Goal: Information Seeking & Learning: Find specific fact

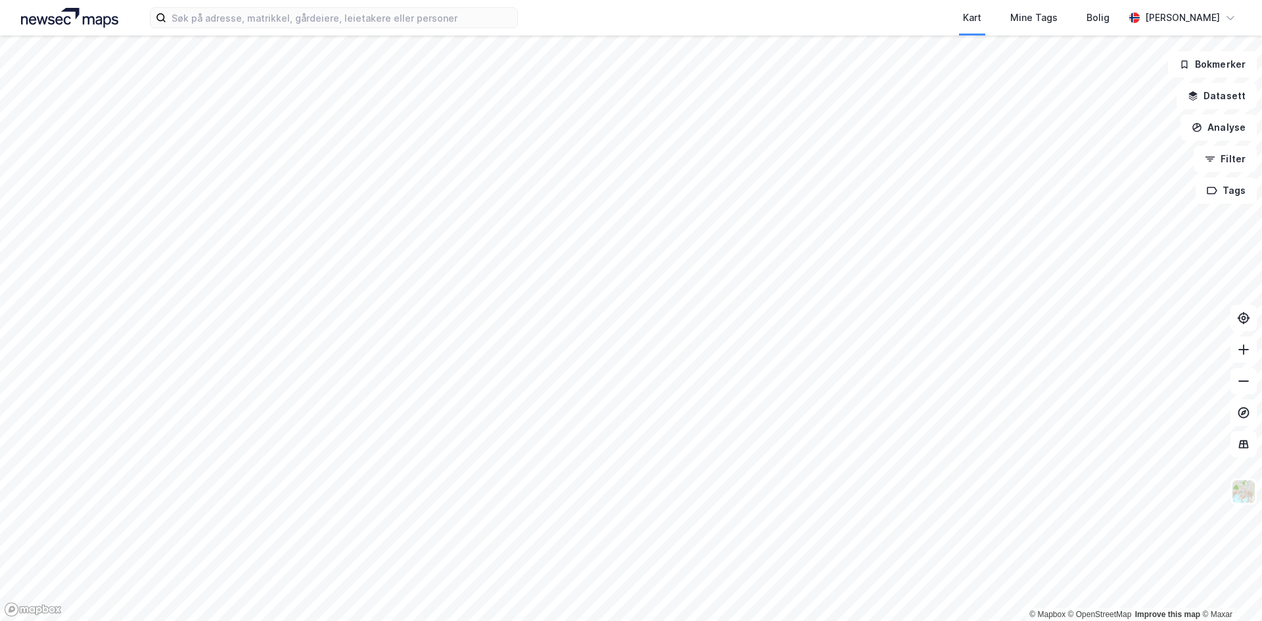
click at [1261, 329] on html "Kart Mine Tags Bolig [PERSON_NAME] © Mapbox © OpenStreetMap Improve this map © …" at bounding box center [631, 310] width 1262 height 621
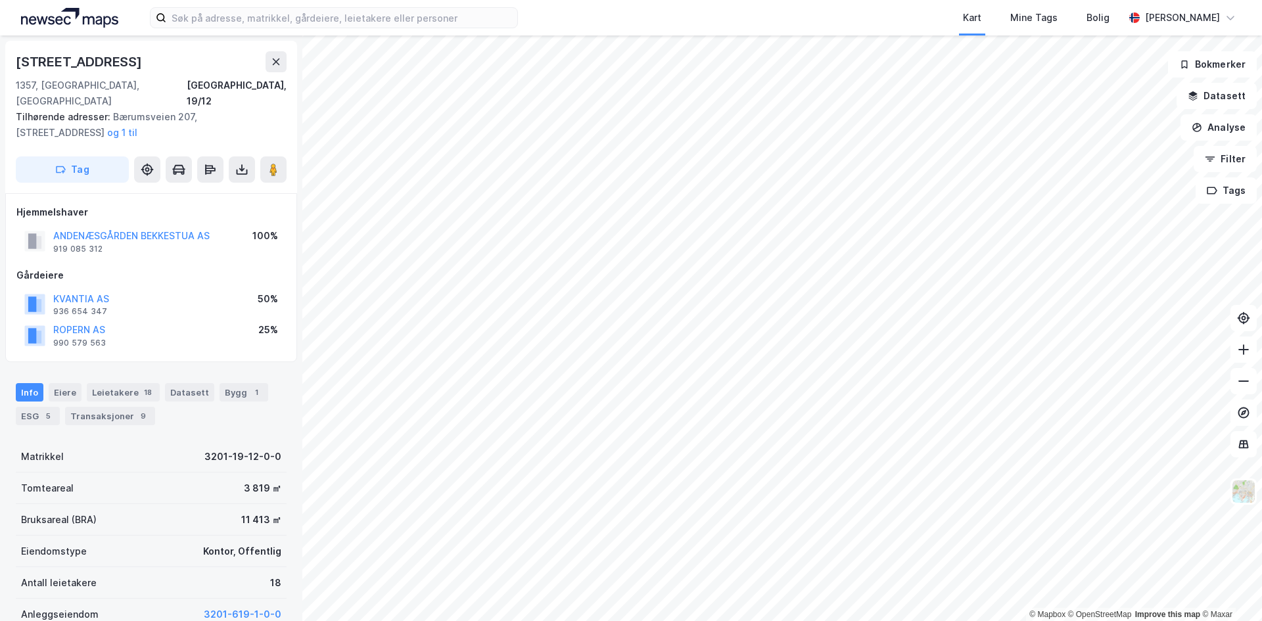
click at [160, 228] on div "ANDENÆSGÅRDEN BEKKESTUA AS" at bounding box center [131, 236] width 156 height 16
click at [0, 0] on button "ANDENÆSGÅRDEN BEKKESTUA AS" at bounding box center [0, 0] width 0 height 0
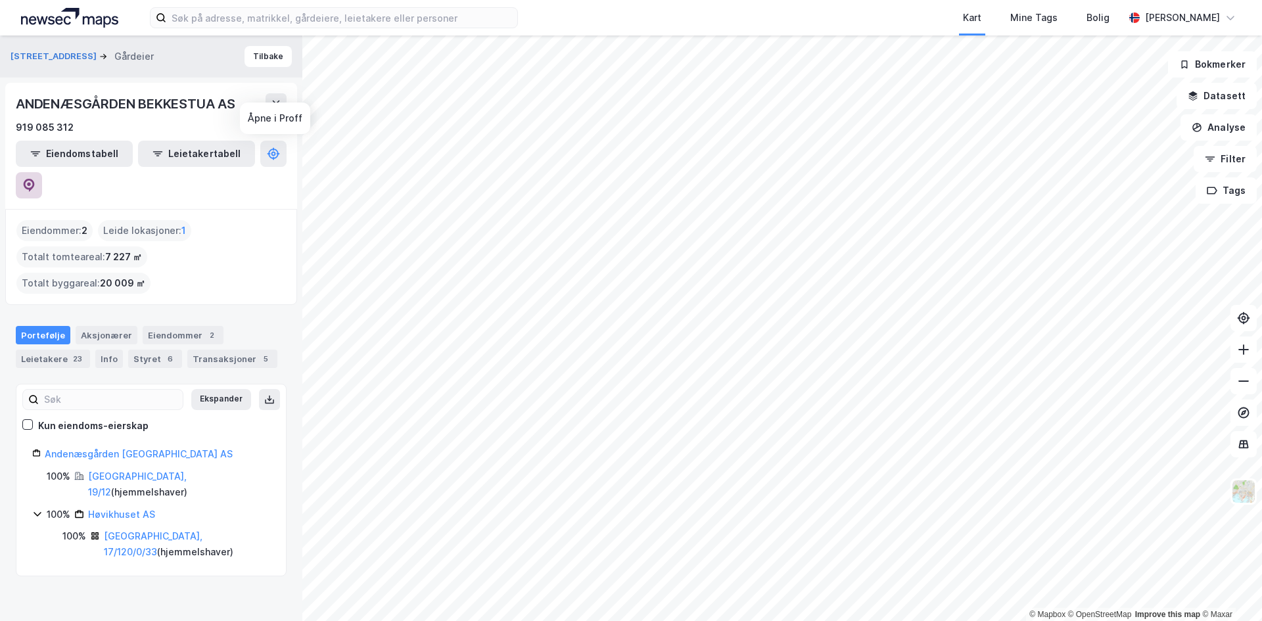
click at [35, 179] on icon at bounding box center [28, 185] width 13 height 13
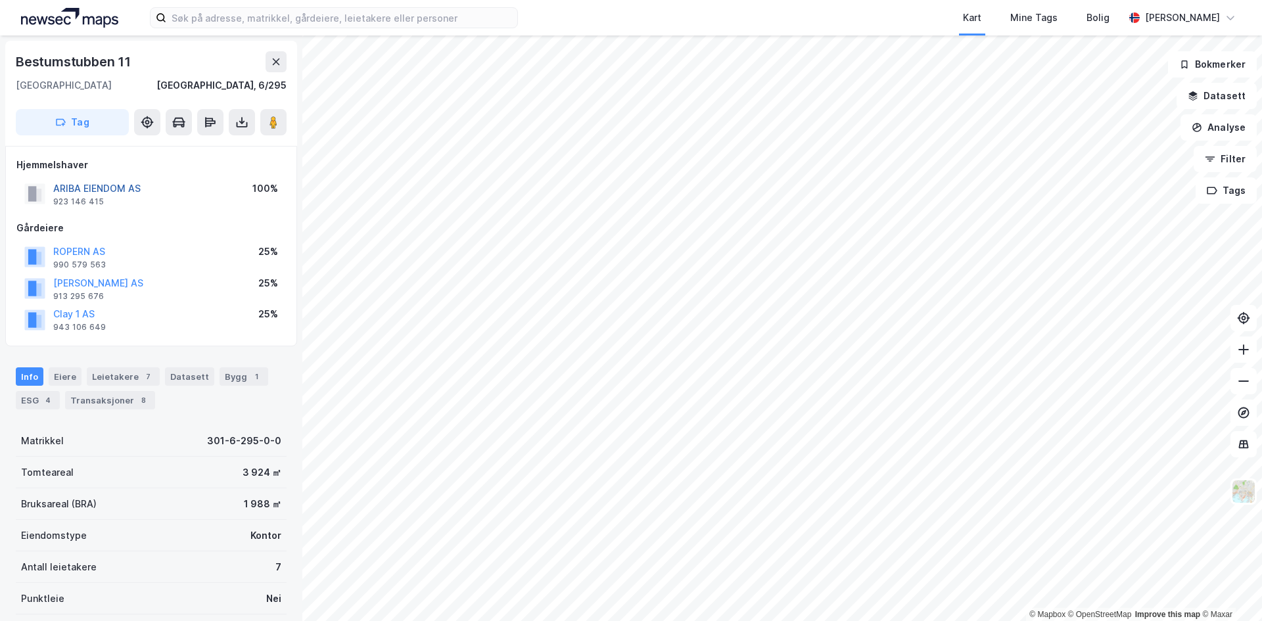
click at [0, 0] on button "ARIBA EIENDOM AS" at bounding box center [0, 0] width 0 height 0
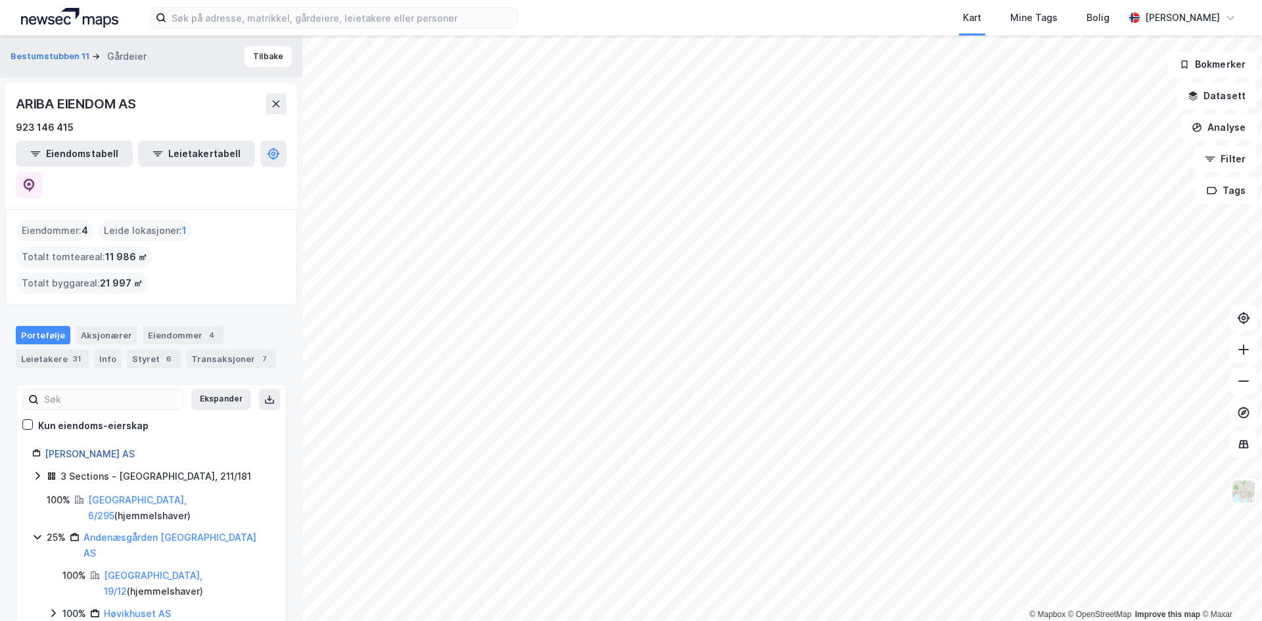
click at [90, 448] on link "[PERSON_NAME] AS" at bounding box center [90, 453] width 90 height 11
click at [42, 172] on button at bounding box center [29, 185] width 26 height 26
